Goal: Register for event/course

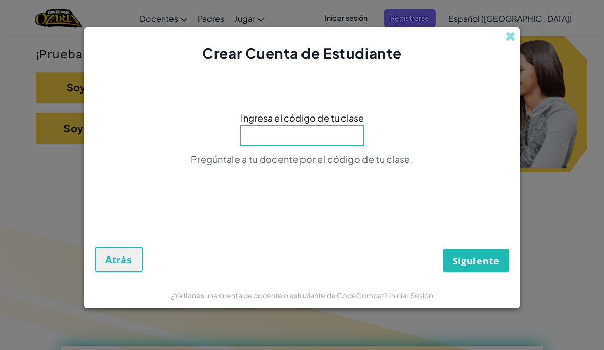
click at [328, 165] on span "Pregúntale a tu docente por el código de tu clase." at bounding box center [302, 159] width 222 height 12
click at [348, 146] on input at bounding box center [302, 135] width 124 height 20
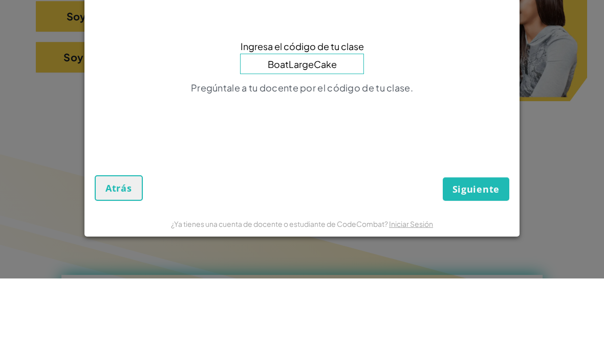
type input "BoatLargeCake"
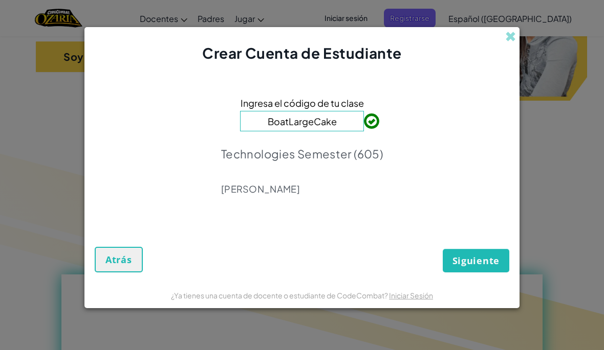
click at [490, 271] on button "Siguiente" at bounding box center [475, 261] width 66 height 24
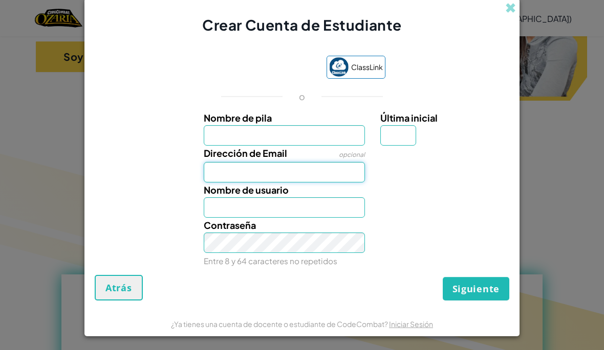
click at [300, 183] on input "Dirección de Email" at bounding box center [285, 172] width 162 height 20
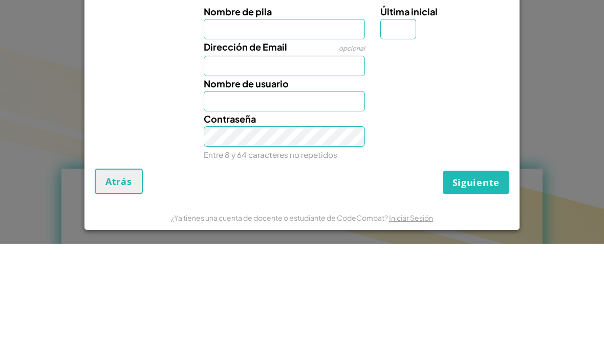
scroll to position [411, 0]
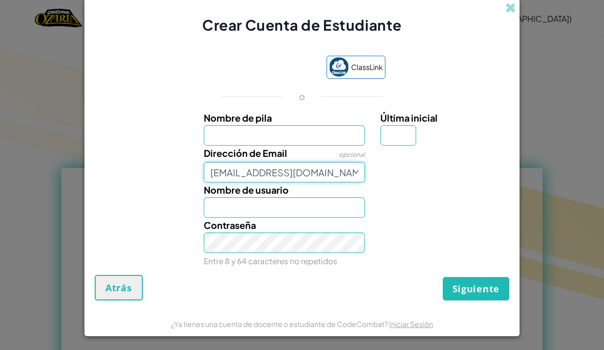
type input "[EMAIL_ADDRESS][DOMAIN_NAME]"
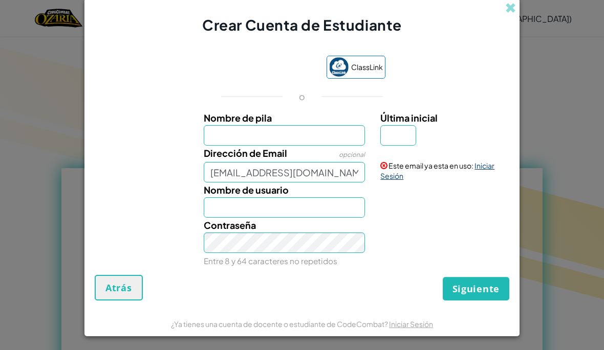
click at [490, 181] on link "Iniciar Sesión" at bounding box center [437, 170] width 114 height 19
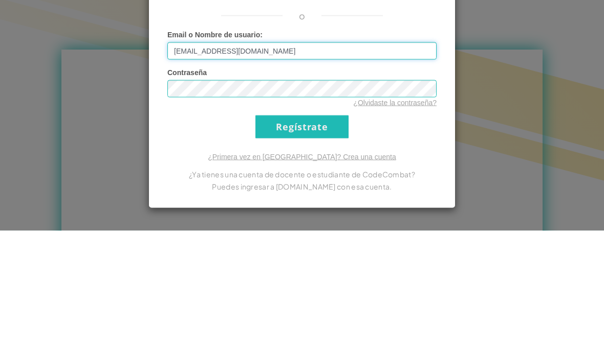
scroll to position [530, 0]
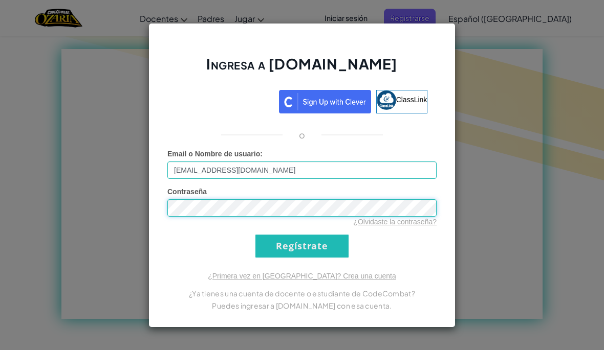
click at [302, 258] on input "Regístrate" at bounding box center [301, 246] width 93 height 23
click at [323, 258] on input "Regístrate" at bounding box center [301, 246] width 93 height 23
click at [335, 258] on input "Regístrate" at bounding box center [301, 246] width 93 height 23
